Goal: Navigation & Orientation: Find specific page/section

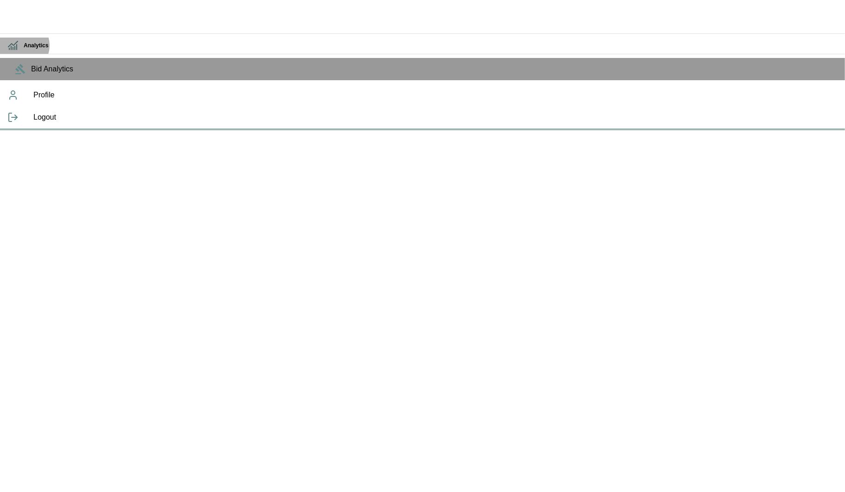
click at [19, 45] on icon at bounding box center [12, 45] width 11 height 11
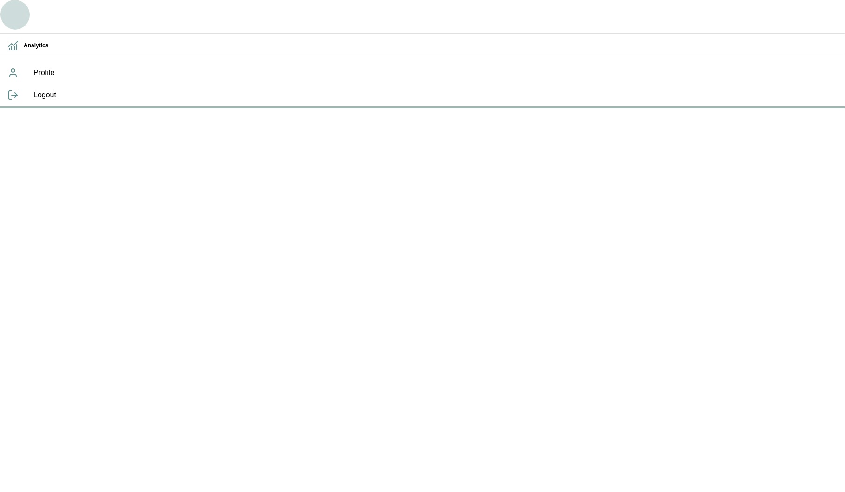
click at [15, 11] on icon "button" at bounding box center [15, 15] width 22 height 22
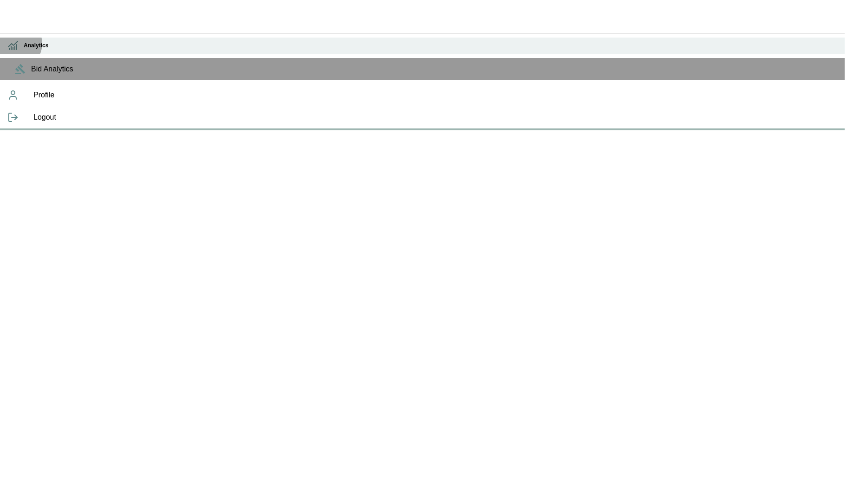
click at [15, 43] on icon at bounding box center [12, 45] width 11 height 11
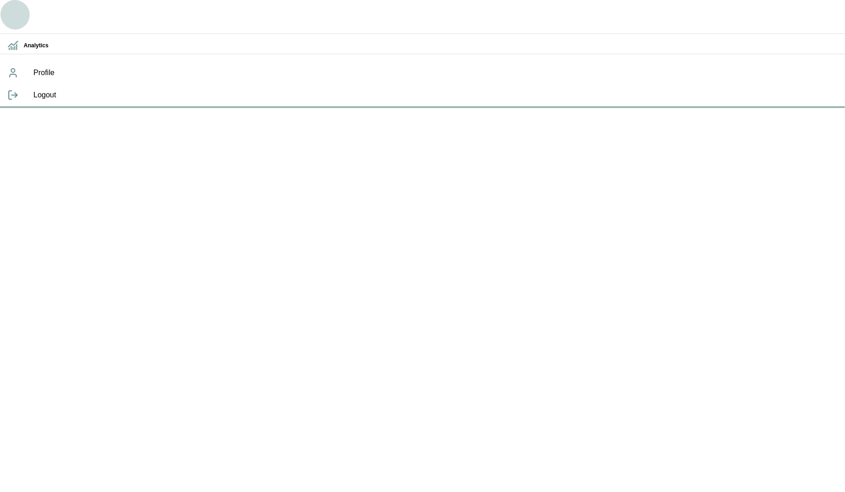
click at [16, 22] on icon "button" at bounding box center [15, 15] width 20 height 20
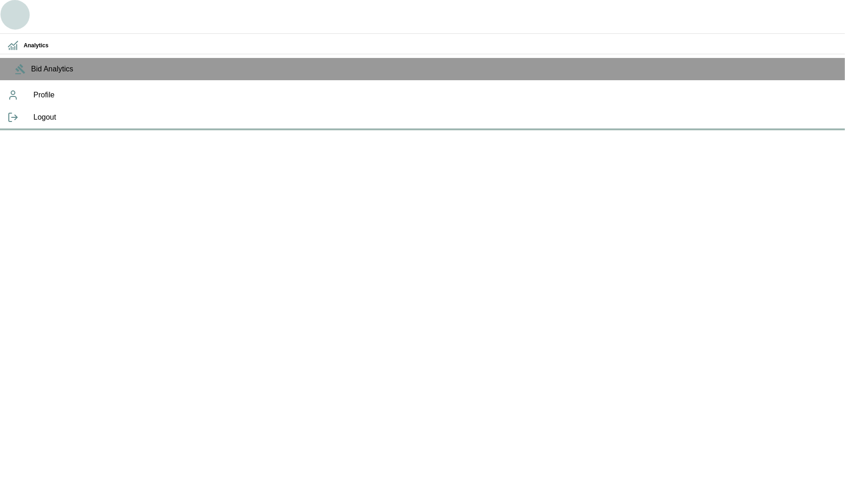
click at [16, 22] on icon "button" at bounding box center [15, 15] width 20 height 20
